Goal: Task Accomplishment & Management: Manage account settings

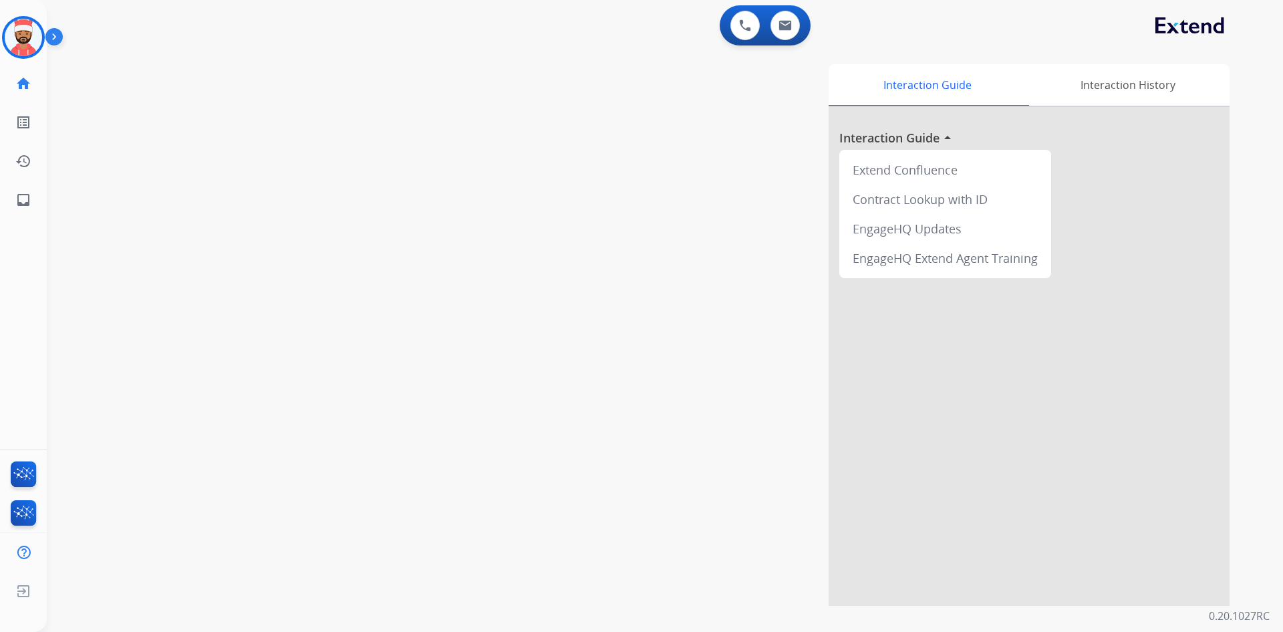
click at [17, 31] on img at bounding box center [23, 37] width 37 height 37
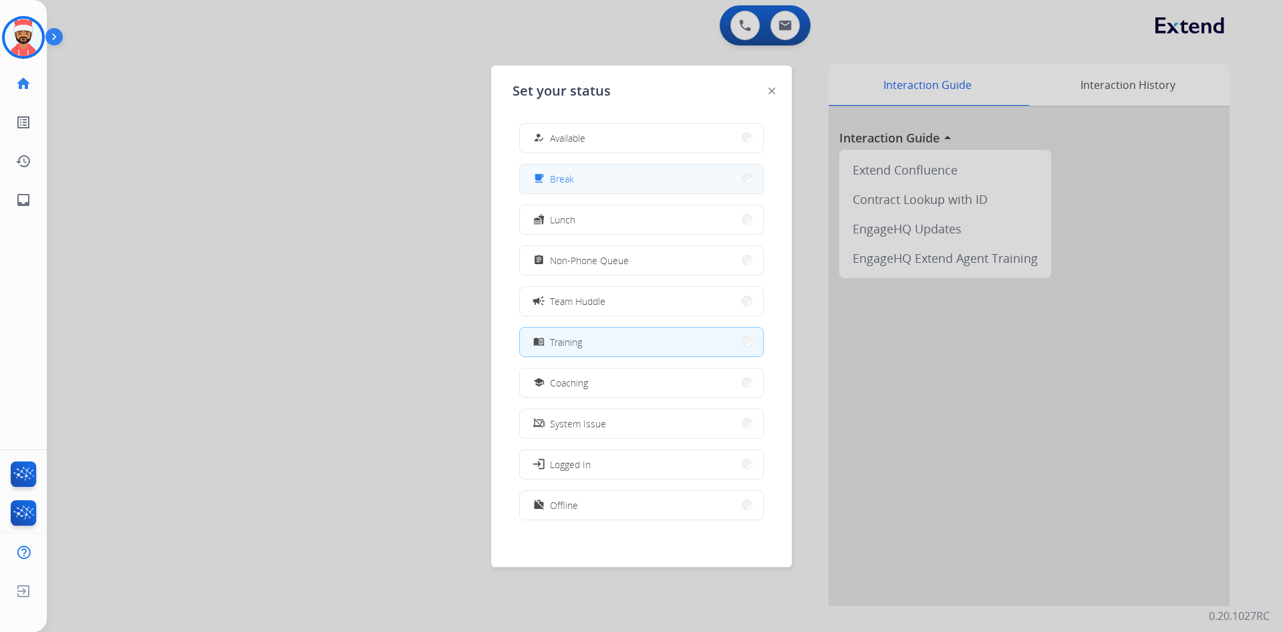
drag, startPoint x: 629, startPoint y: 344, endPoint x: 643, endPoint y: 184, distance: 160.4
click at [643, 184] on div "how_to_reg Available free_breakfast Break fastfood Lunch assignment Non-Phone Q…" at bounding box center [642, 322] width 258 height 421
click at [643, 184] on button "free_breakfast Break" at bounding box center [641, 178] width 243 height 29
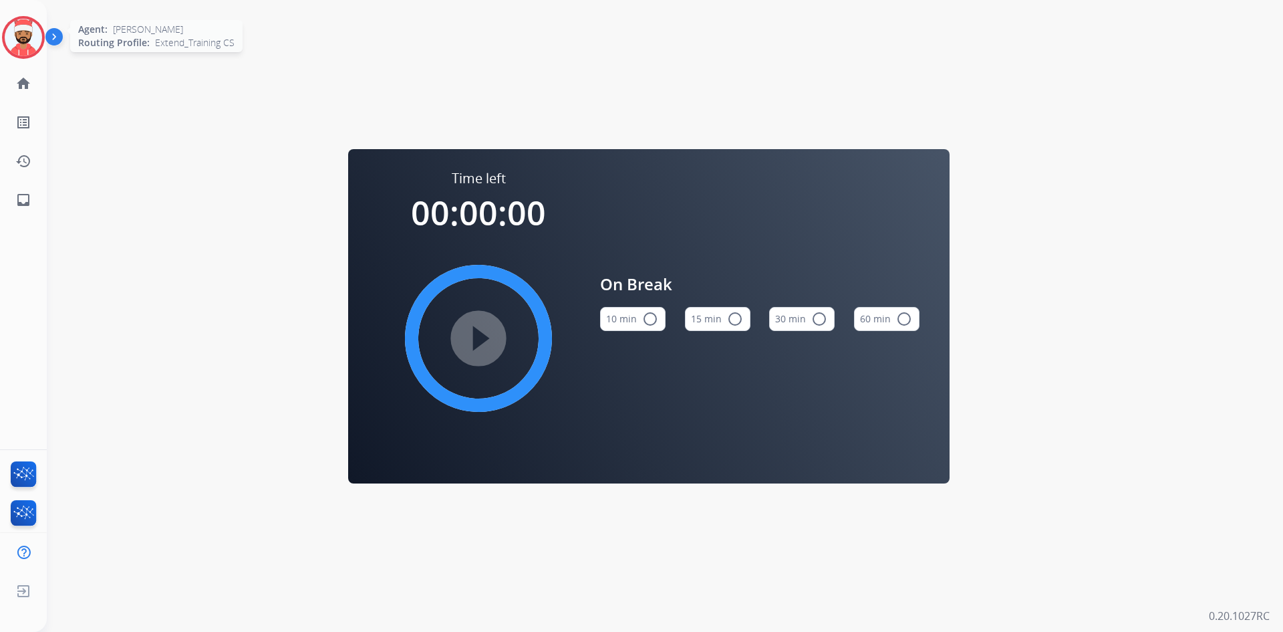
click at [21, 38] on img at bounding box center [23, 37] width 37 height 37
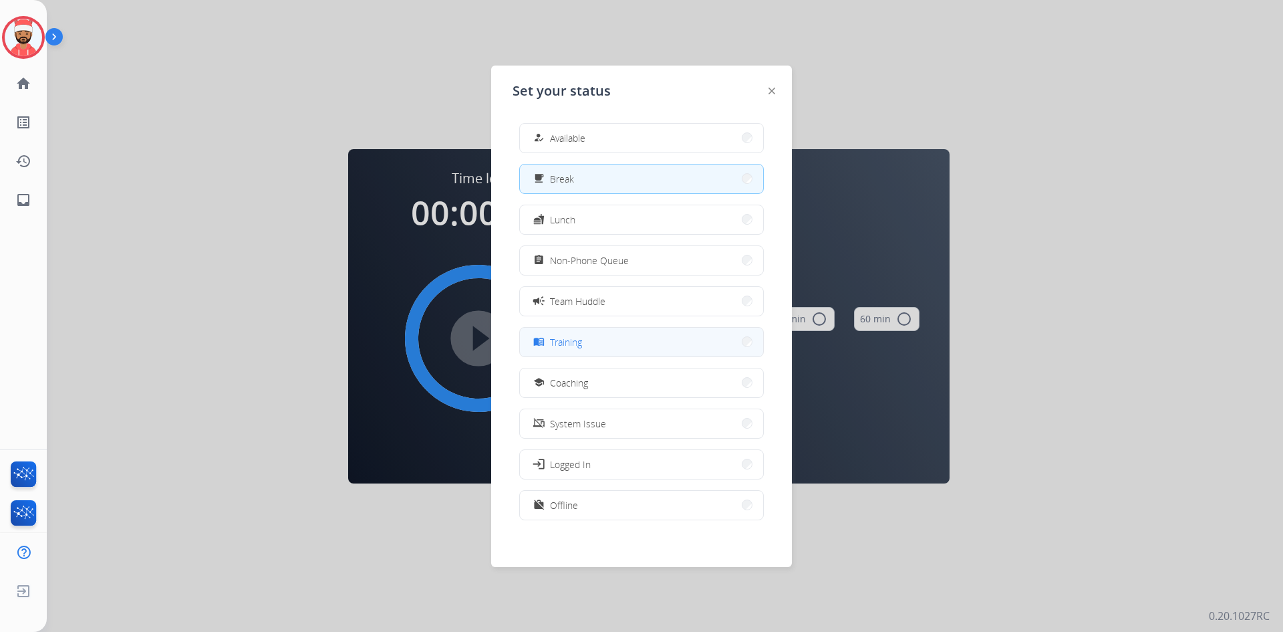
click at [594, 342] on button "menu_book Training" at bounding box center [641, 342] width 243 height 29
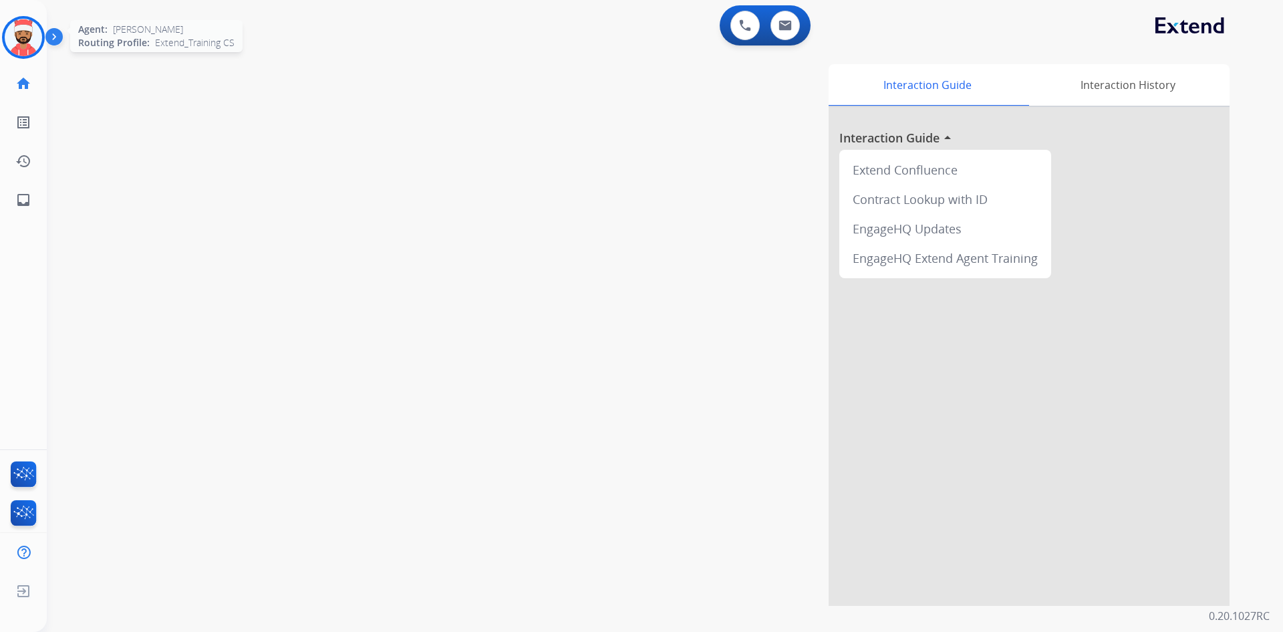
click at [23, 36] on img at bounding box center [23, 37] width 37 height 37
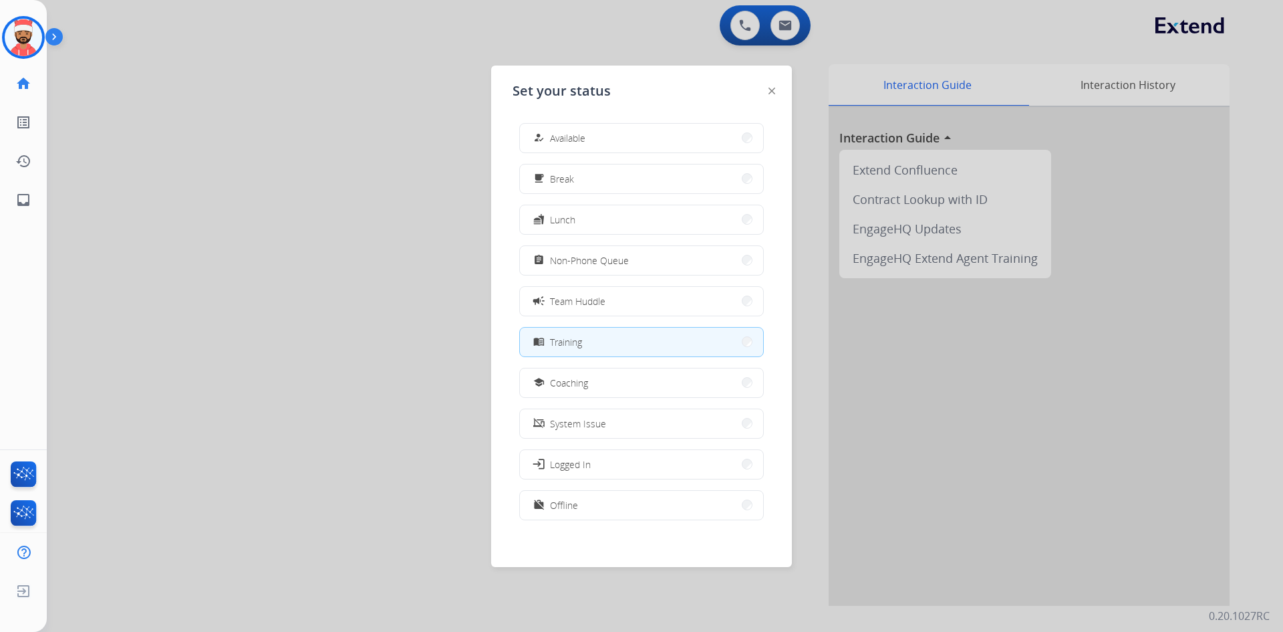
click at [308, 234] on div at bounding box center [641, 316] width 1283 height 632
